Goal: Entertainment & Leisure: Consume media (video, audio)

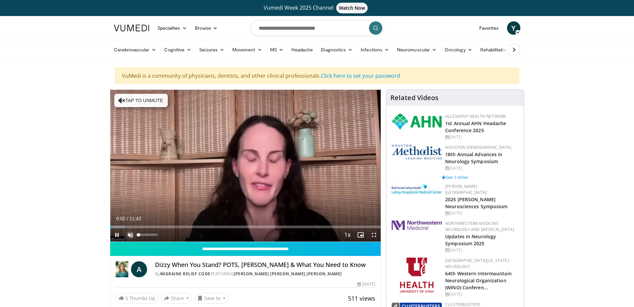
click at [130, 235] on span "Video Player" at bounding box center [130, 235] width 13 height 13
drag, startPoint x: 159, startPoint y: 235, endPoint x: 163, endPoint y: 235, distance: 4.0
click at [163, 235] on div "Mute 100%" at bounding box center [147, 235] width 47 height 13
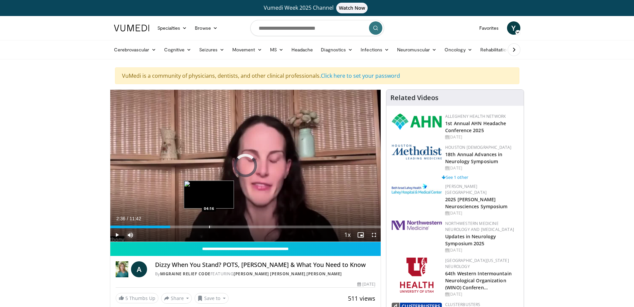
drag, startPoint x: 149, startPoint y: 227, endPoint x: 213, endPoint y: 227, distance: 64.2
click at [210, 227] on div "Progress Bar" at bounding box center [209, 227] width 1 height 3
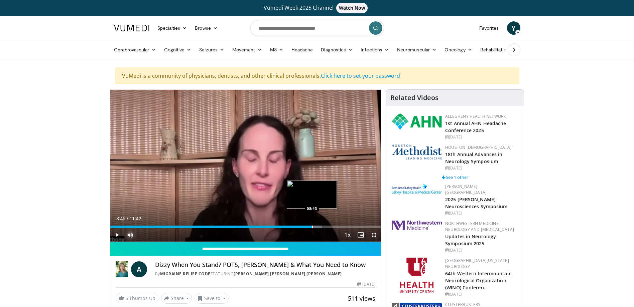
drag, startPoint x: 251, startPoint y: 228, endPoint x: 312, endPoint y: 228, distance: 61.5
click at [312, 228] on div "Progress Bar" at bounding box center [312, 227] width 1 height 3
